Goal: Navigation & Orientation: Find specific page/section

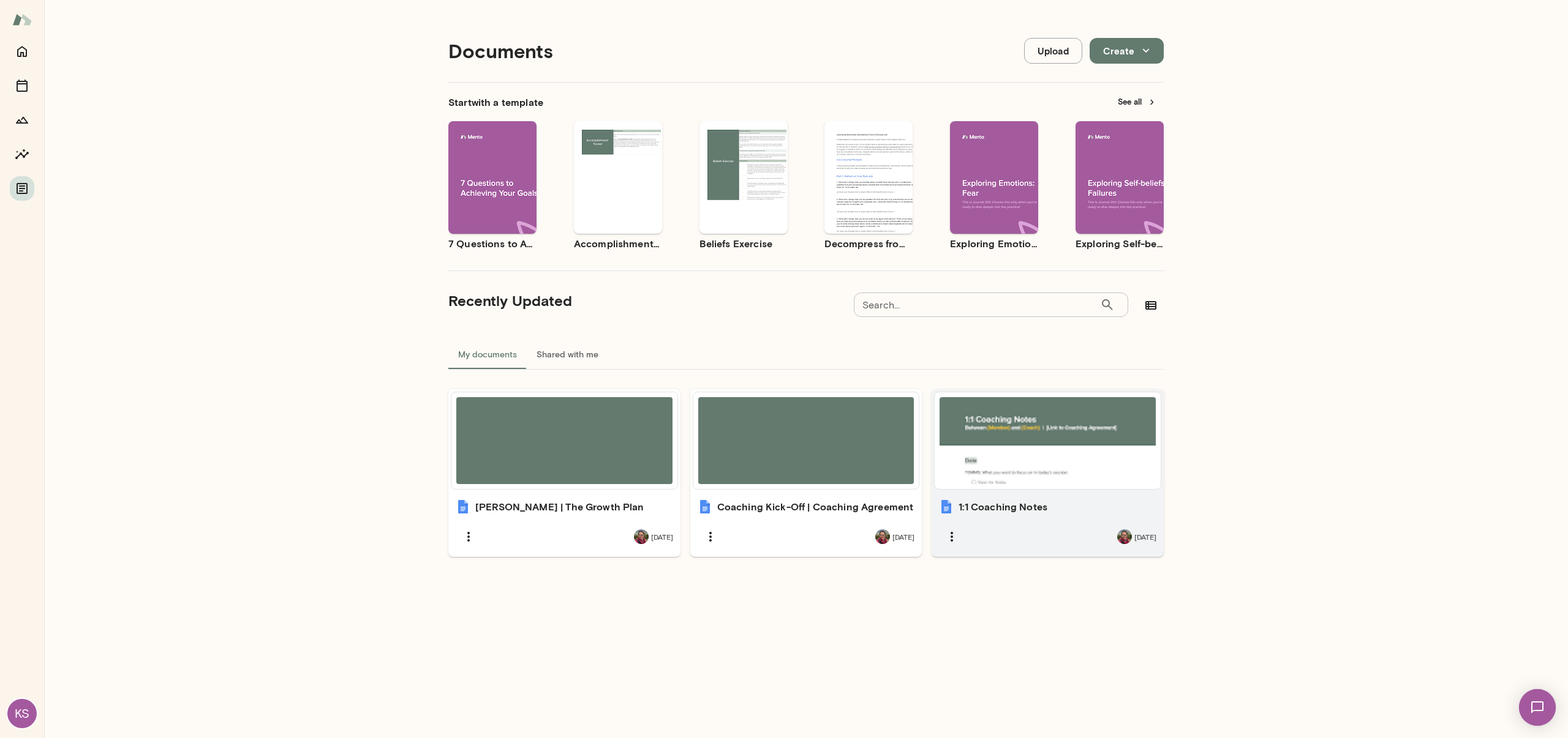
click at [988, 441] on div at bounding box center [1047, 440] width 216 height 87
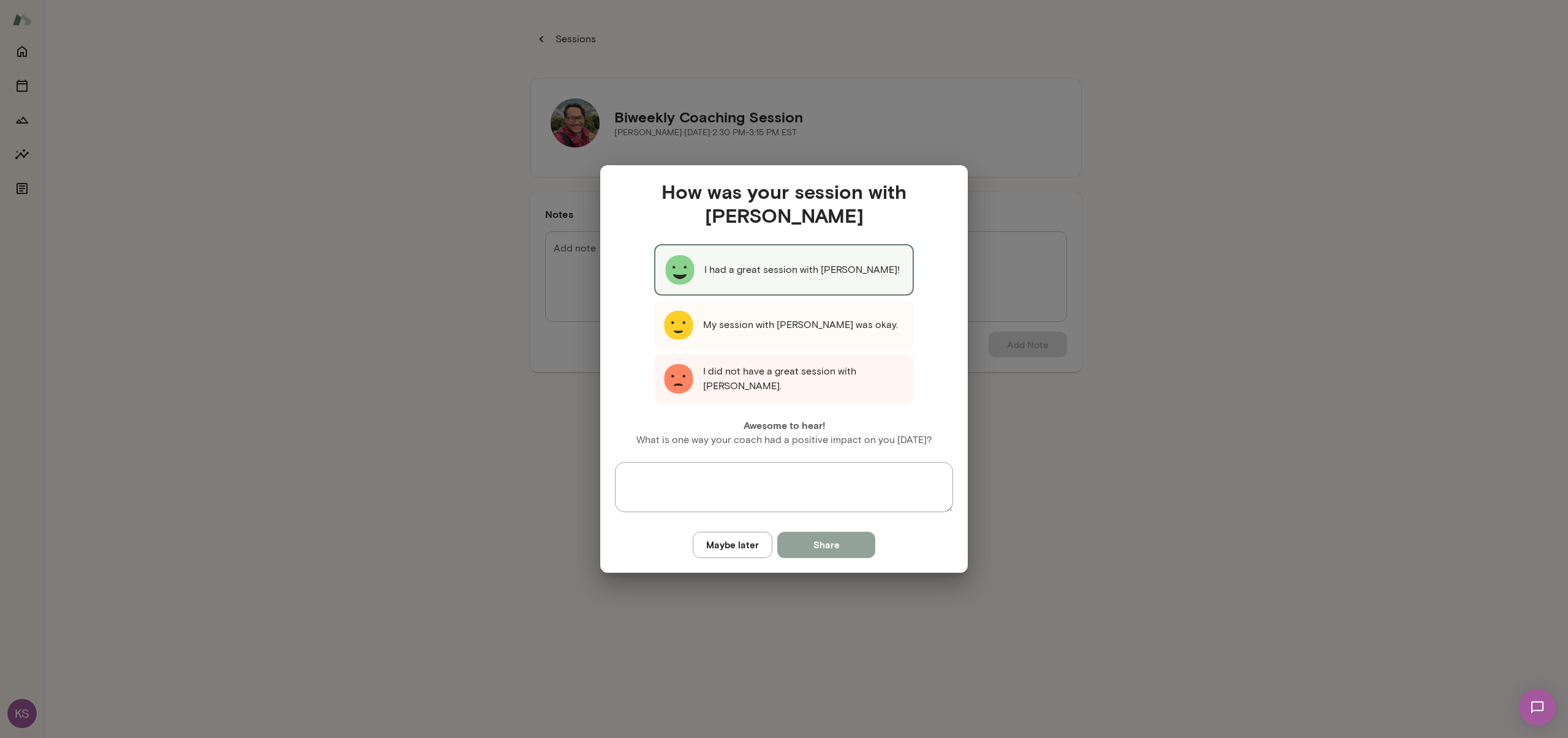
drag, startPoint x: 846, startPoint y: 548, endPoint x: 913, endPoint y: 557, distance: 67.6
click at [846, 548] on button "Share" at bounding box center [826, 544] width 98 height 26
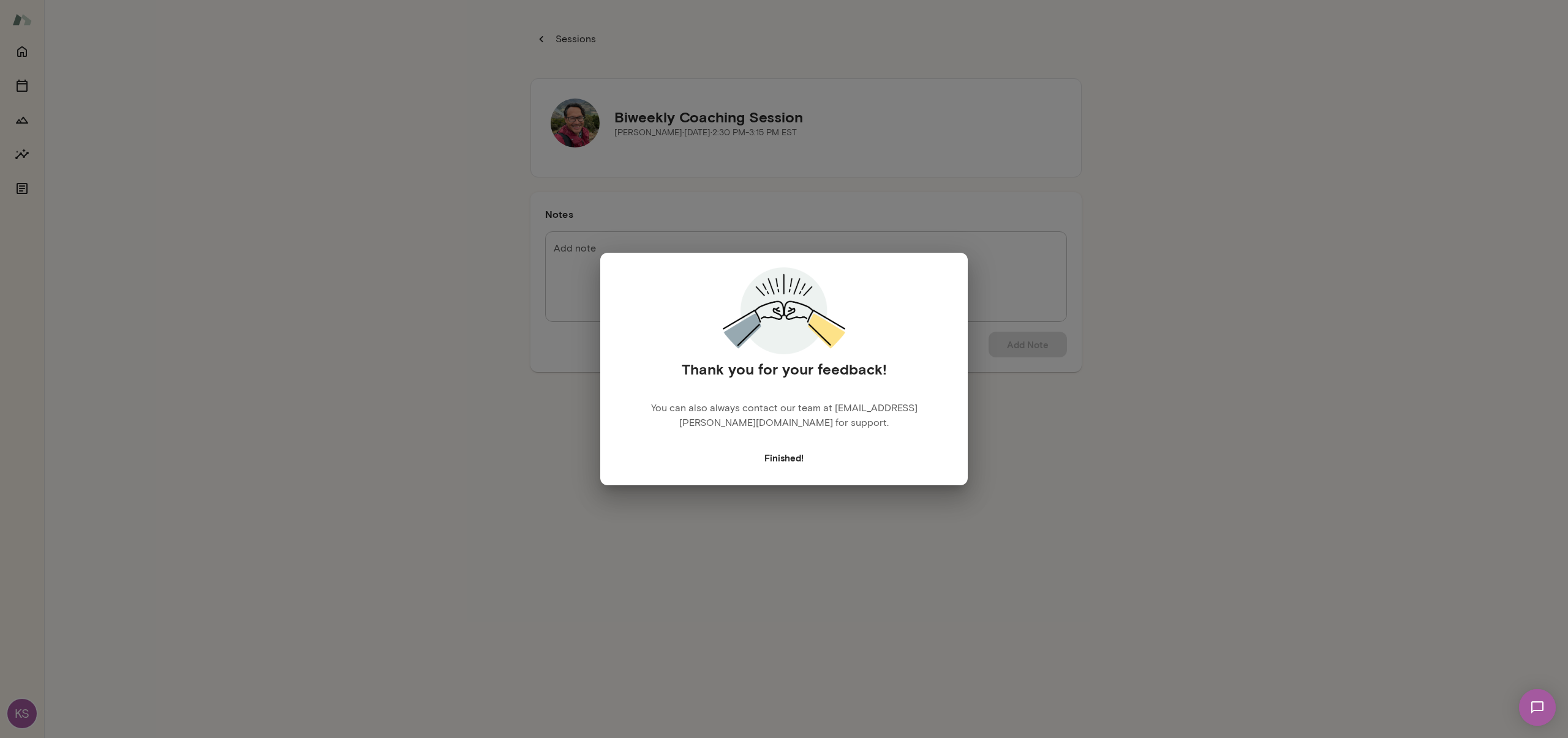
click at [991, 563] on div "Thank you for your feedback! You can also always contact our team at concierge@…" at bounding box center [784, 369] width 1568 height 738
drag, startPoint x: 789, startPoint y: 460, endPoint x: 832, endPoint y: 491, distance: 53.0
click at [789, 460] on button "Finished!" at bounding box center [784, 458] width 53 height 26
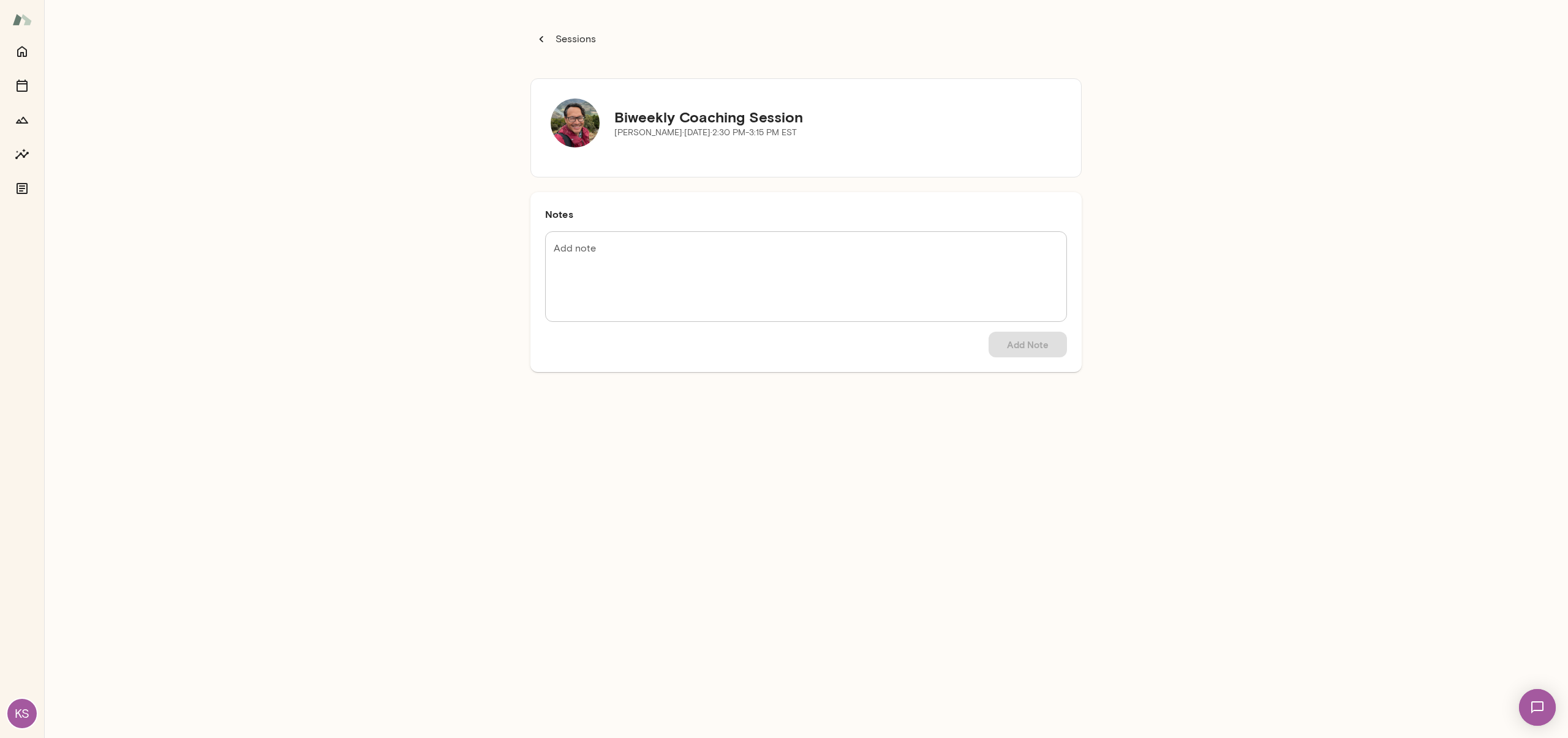
click at [1115, 592] on div "Sessions Biweekly Coaching Session Patrick Donohue · Mon, Sep 8 · 2:30 PM-3:15 …" at bounding box center [806, 369] width 1524 height 738
click at [566, 36] on p "Sessions" at bounding box center [574, 39] width 43 height 15
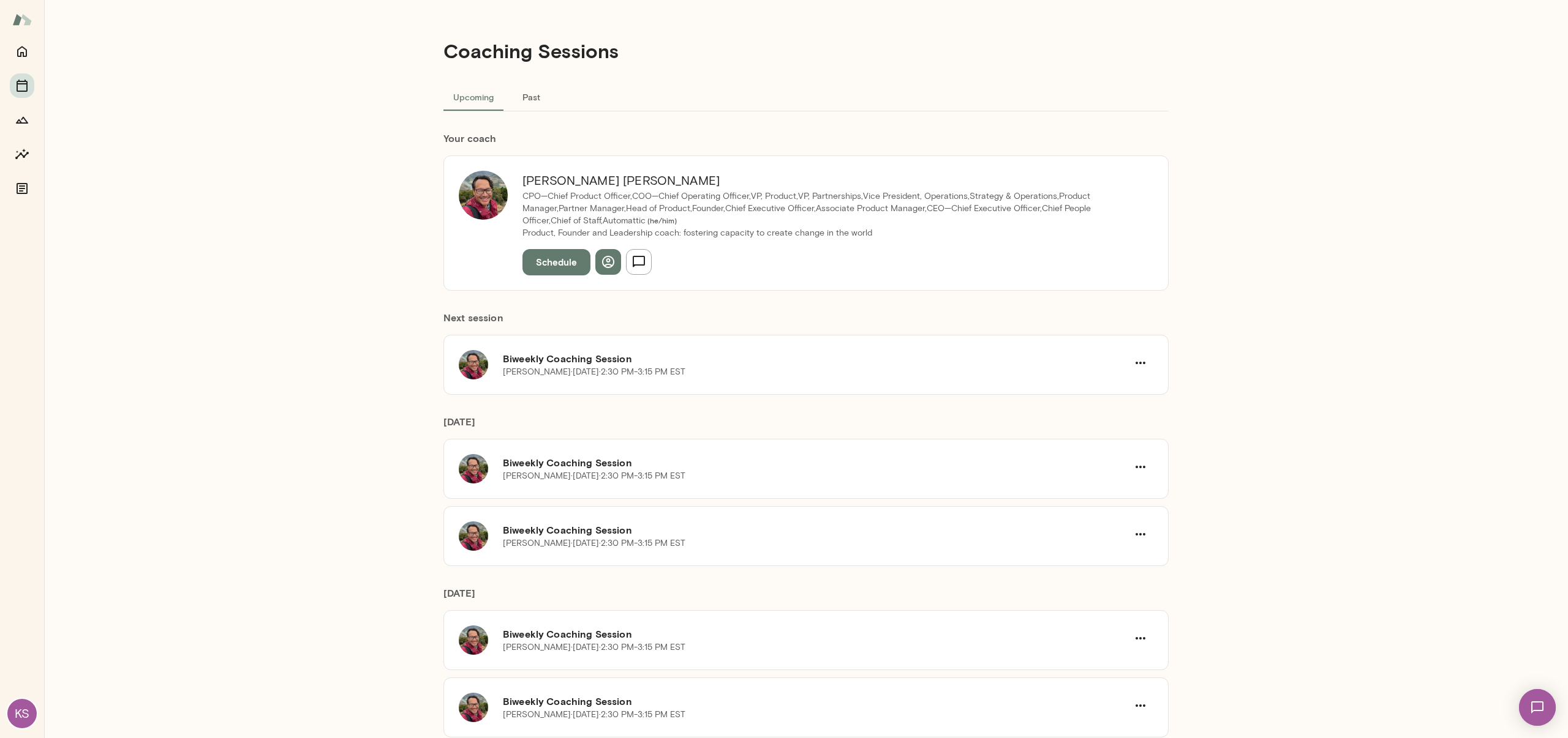
drag, startPoint x: 321, startPoint y: 227, endPoint x: 330, endPoint y: 227, distance: 9.0
click at [322, 227] on div "Coaching Sessions Upcoming Past Your coach Patrick Donohue CPO—Chief Product Of…" at bounding box center [806, 369] width 1524 height 738
click at [535, 94] on button "Past" at bounding box center [531, 97] width 55 height 29
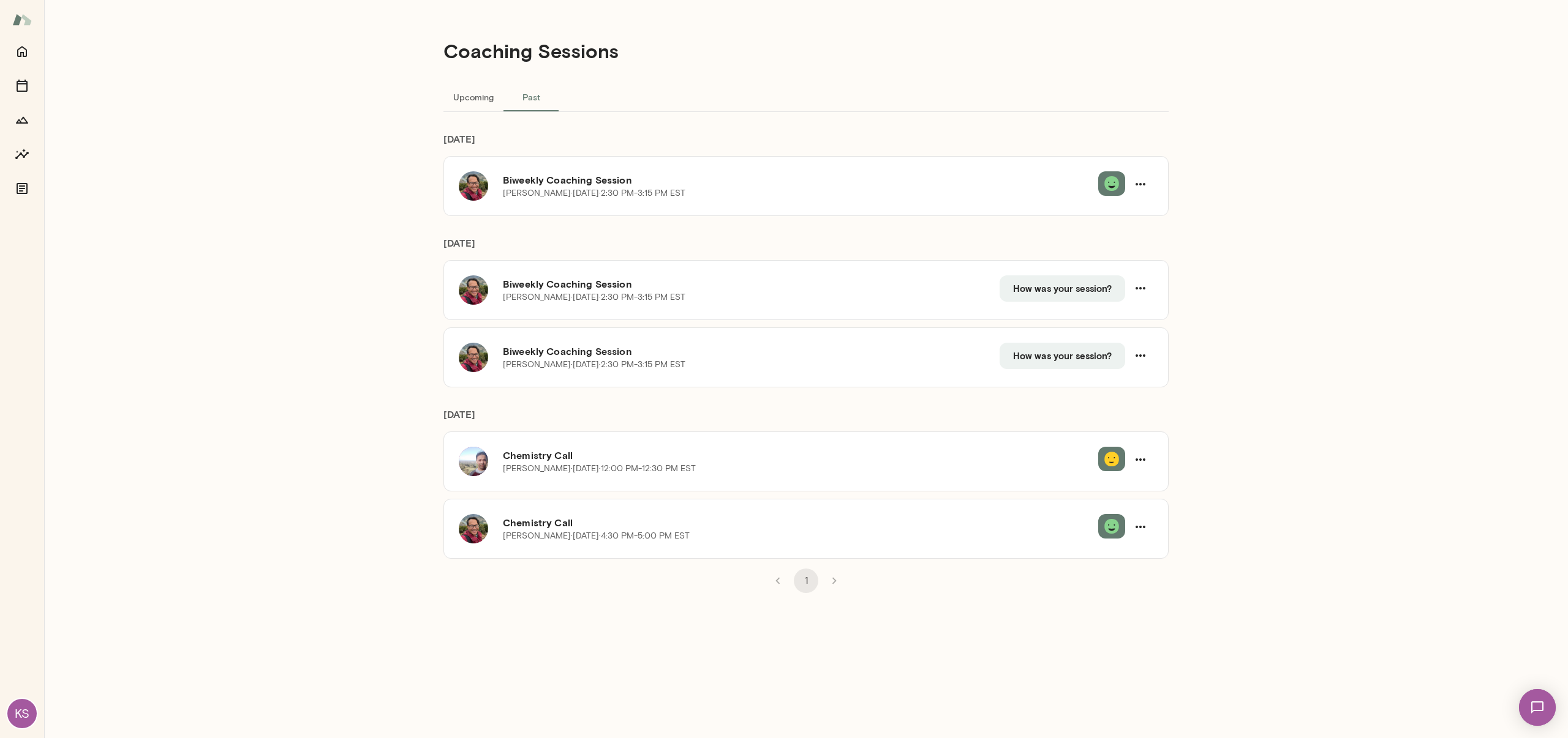
click at [478, 97] on button "Upcoming" at bounding box center [473, 97] width 60 height 29
